Goal: Navigation & Orientation: Understand site structure

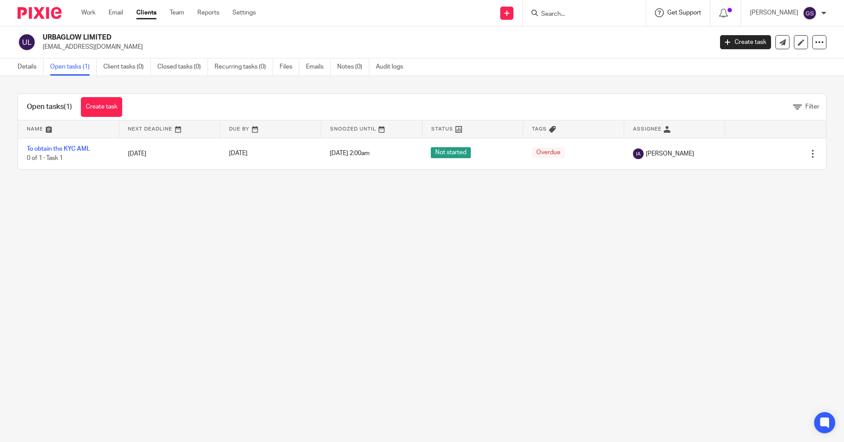
click at [682, 13] on span "Get Support" at bounding box center [684, 13] width 34 height 6
click at [541, 36] on h2 "URBAGLOW LIMITED" at bounding box center [308, 37] width 531 height 9
click at [248, 12] on link "Settings" at bounding box center [243, 12] width 23 height 9
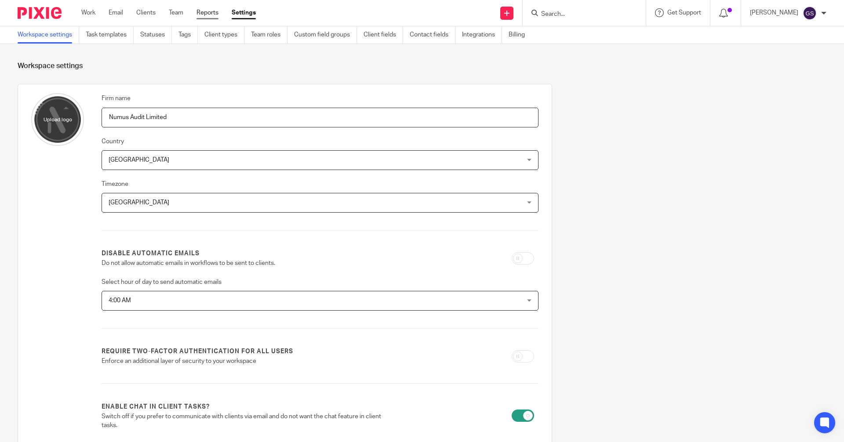
click at [214, 11] on link "Reports" at bounding box center [207, 12] width 22 height 9
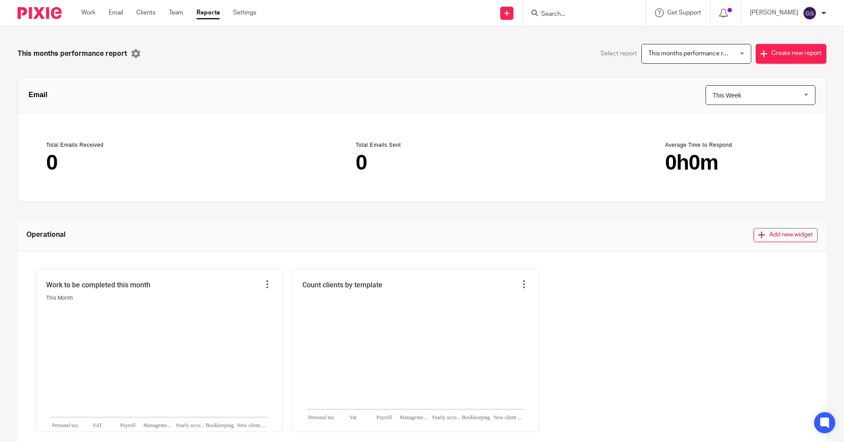
click at [733, 52] on div "This months performance report This months performance report" at bounding box center [696, 54] width 110 height 20
click at [748, 94] on span "This Week" at bounding box center [753, 95] width 82 height 19
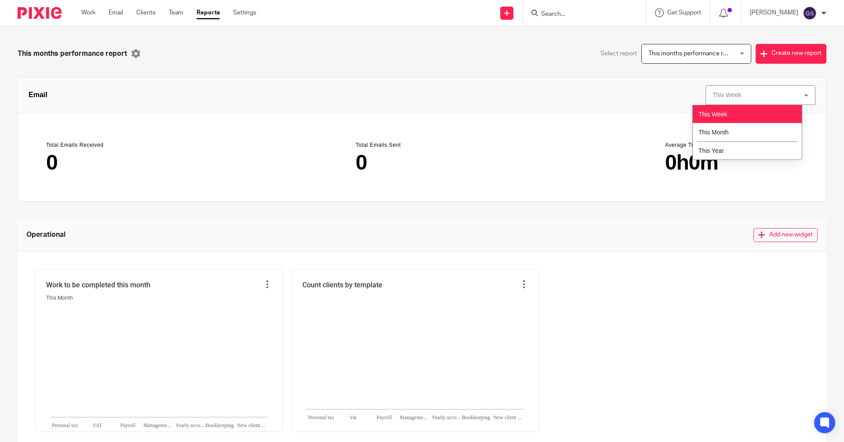
click at [748, 94] on div "This Week This Week" at bounding box center [760, 95] width 110 height 20
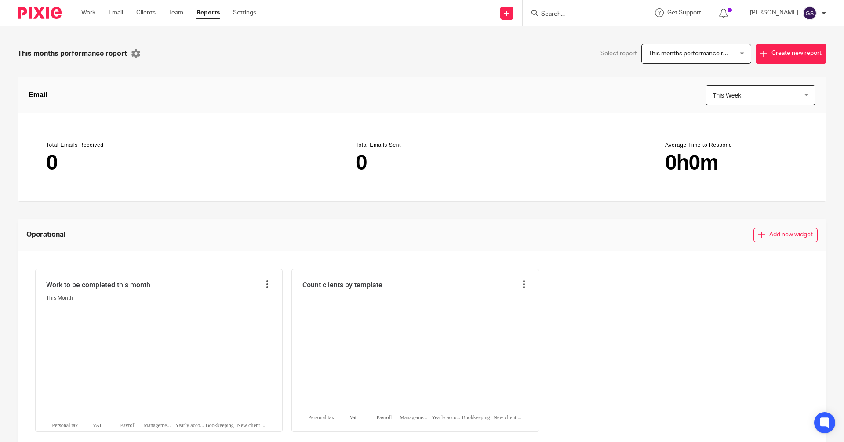
click at [490, 94] on header "Email This Week This Week This Week This Month This Year this_week" at bounding box center [421, 95] width 807 height 36
click at [250, 14] on link "Settings" at bounding box center [244, 12] width 23 height 9
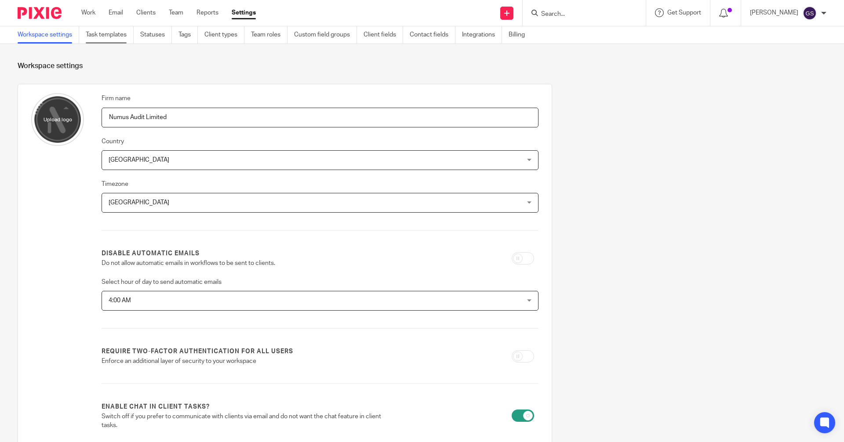
click at [111, 35] on link "Task templates" at bounding box center [110, 34] width 48 height 17
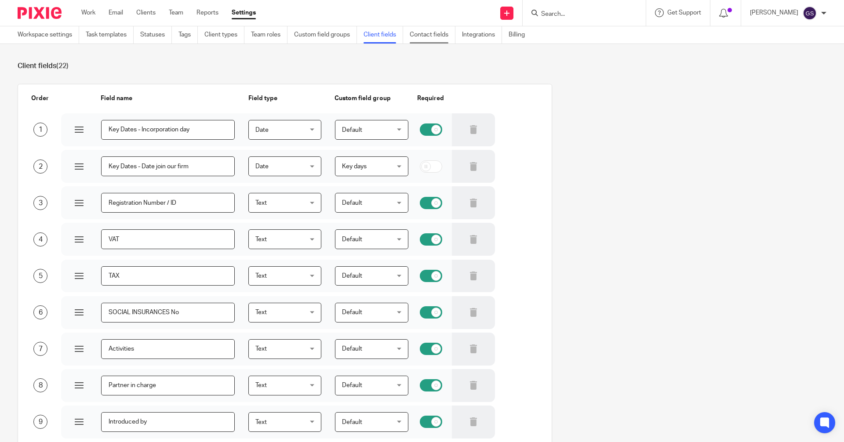
click at [430, 35] on link "Contact fields" at bounding box center [432, 34] width 46 height 17
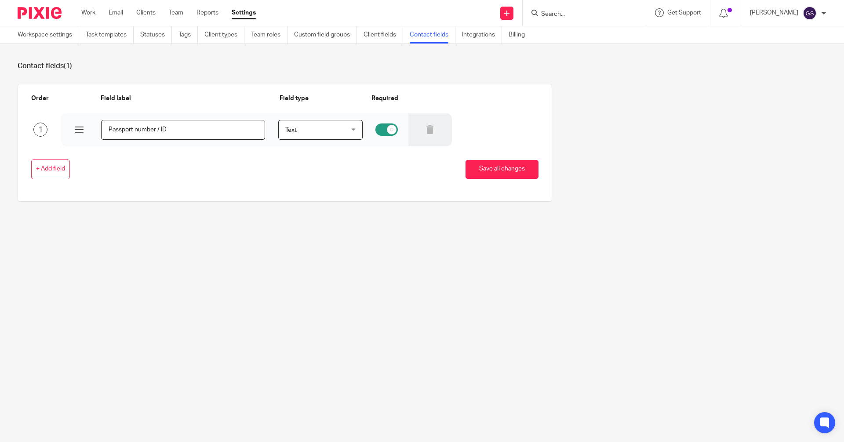
click at [477, 39] on link "Integrations" at bounding box center [482, 34] width 40 height 17
